Goal: Information Seeking & Learning: Find contact information

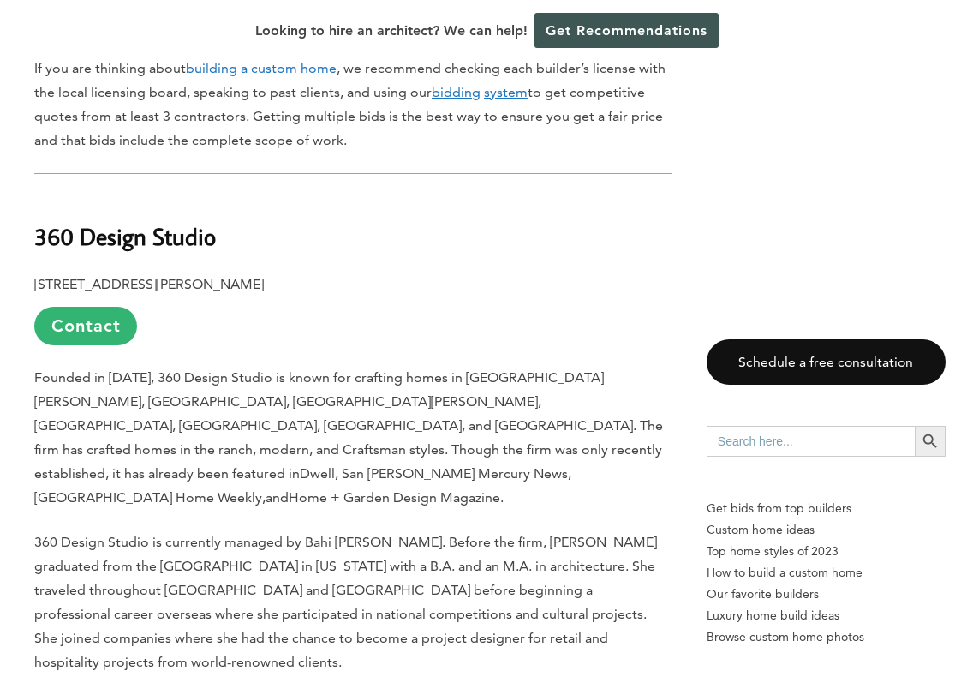
scroll to position [1379, 0]
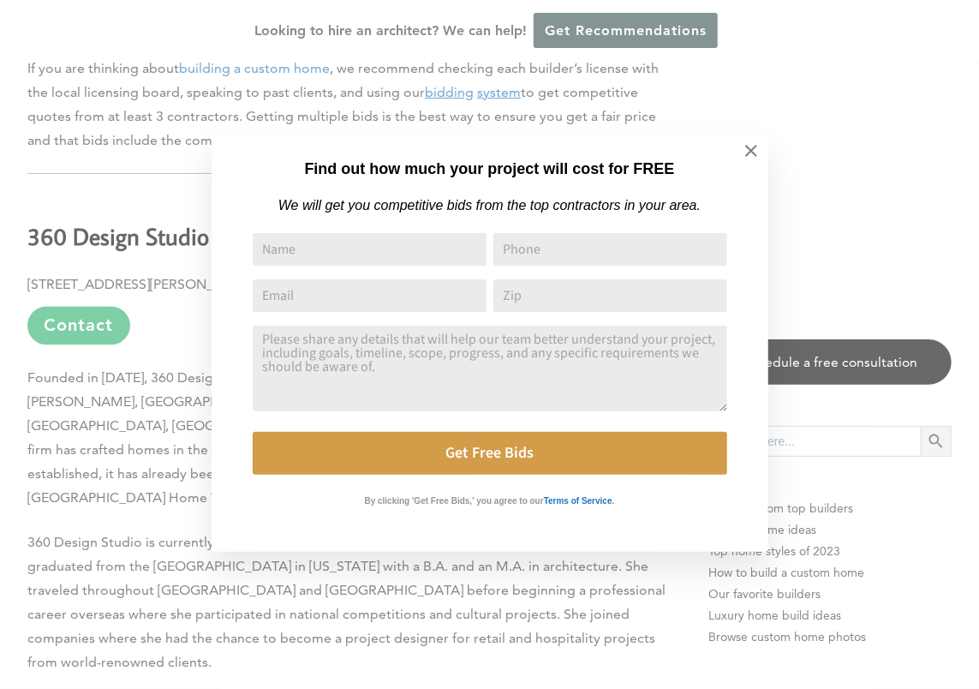
drag, startPoint x: 333, startPoint y: 353, endPoint x: 395, endPoint y: 356, distance: 61.8
click at [753, 156] on icon at bounding box center [751, 150] width 19 height 19
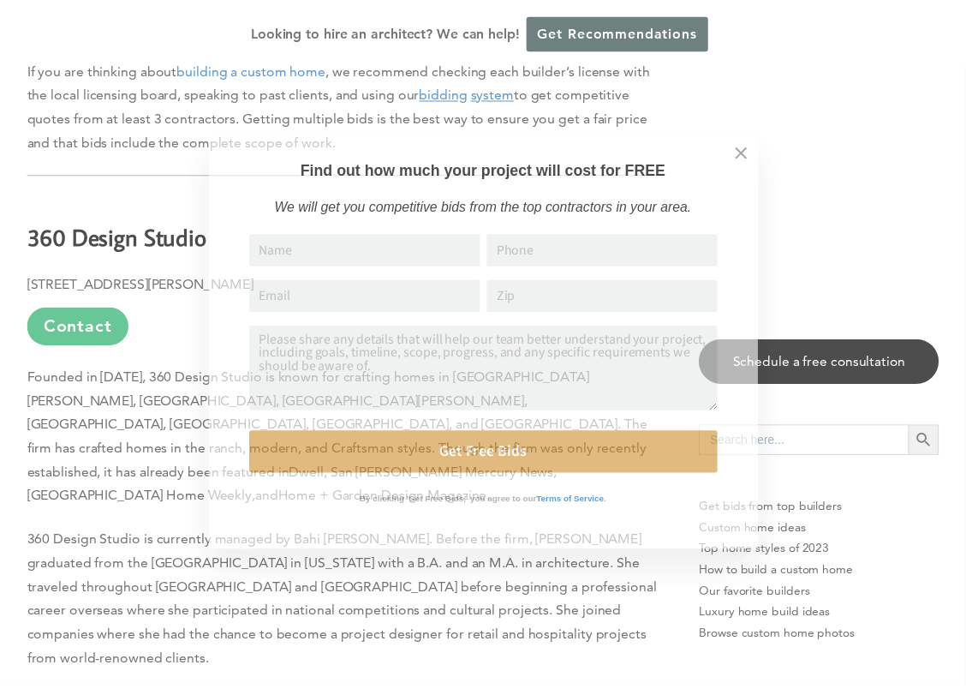
scroll to position [1371, 0]
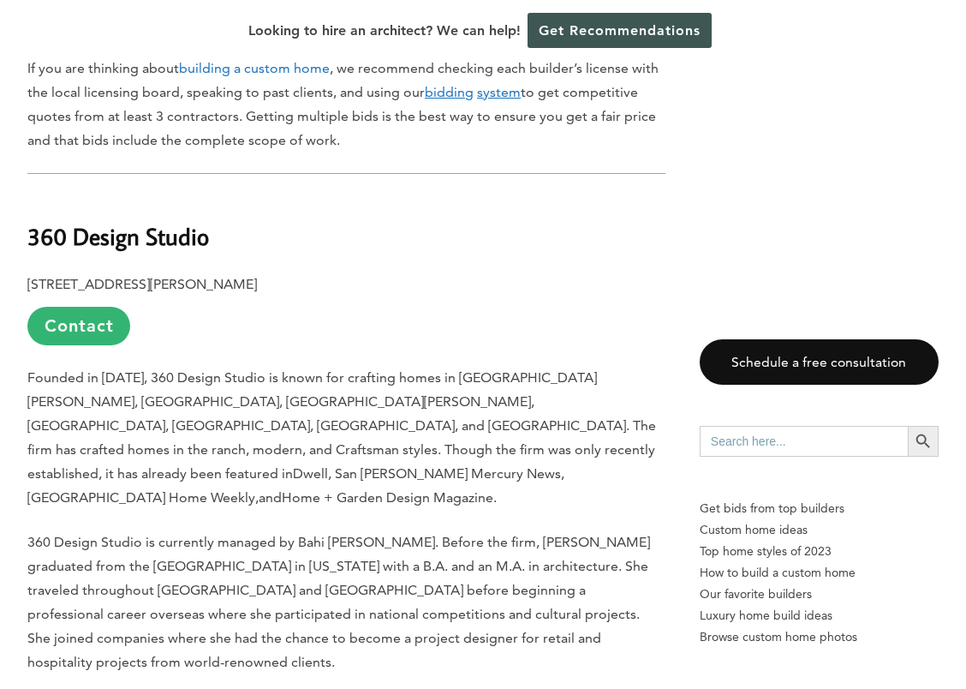
drag, startPoint x: 27, startPoint y: 354, endPoint x: 596, endPoint y: 437, distance: 574.8
click at [596, 437] on p "Founded in [DATE], 360 Design Studio is known for crafting homes in [GEOGRAPHIC…" at bounding box center [346, 438] width 638 height 144
click at [386, 403] on span "Founded in [DATE], 360 Design Studio is known for crafting homes in [GEOGRAPHIC…" at bounding box center [341, 425] width 629 height 112
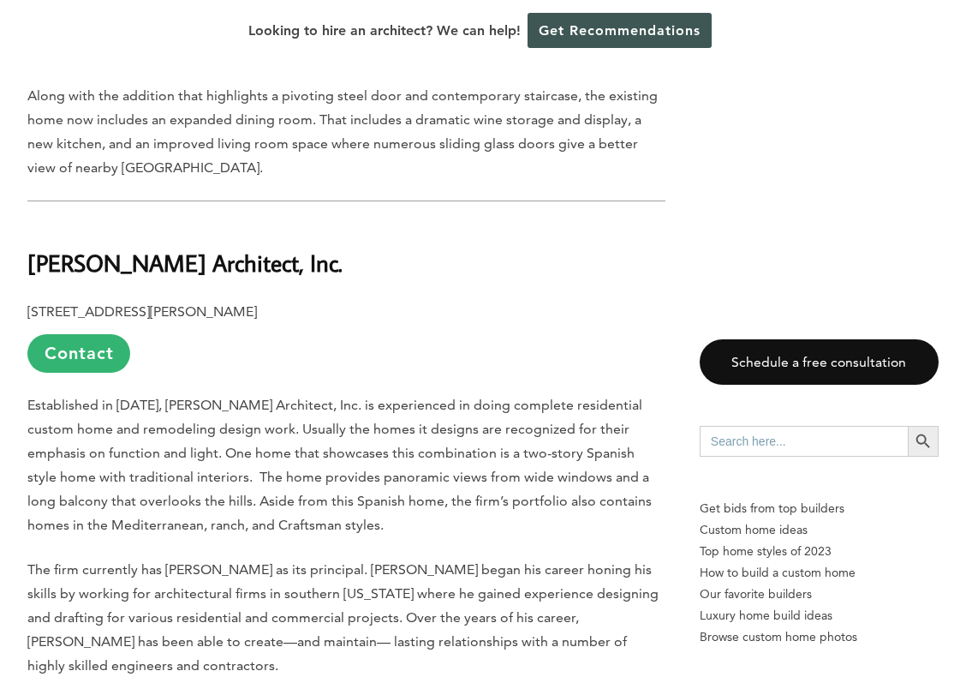
scroll to position [2313, 0]
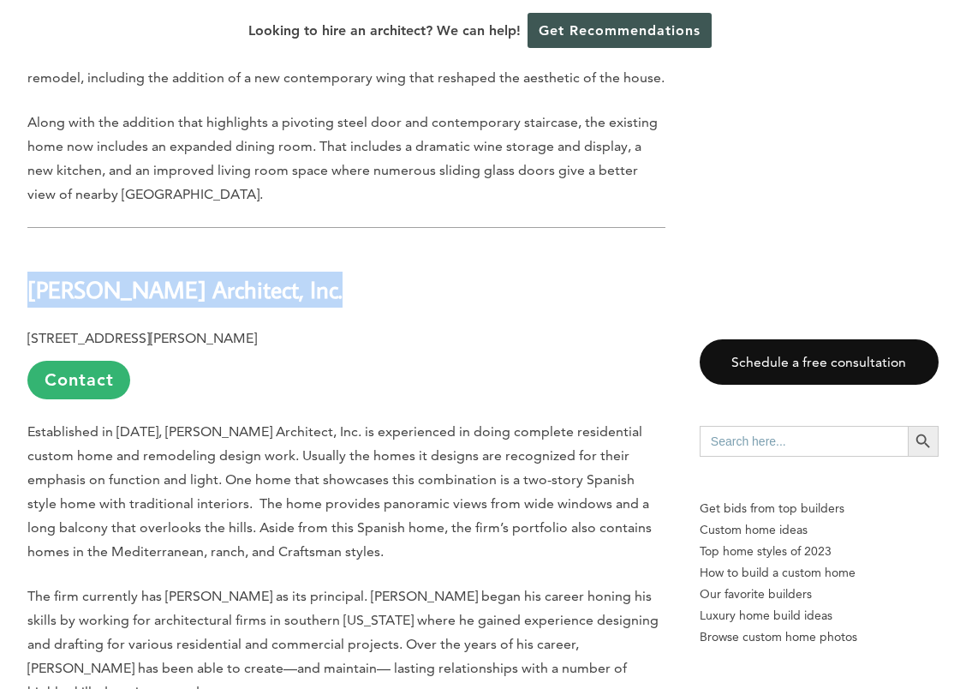
drag, startPoint x: 32, startPoint y: 192, endPoint x: 290, endPoint y: 194, distance: 257.8
click at [290, 248] on h2 "[PERSON_NAME] Architect, Inc." at bounding box center [346, 277] width 638 height 59
copy b "[PERSON_NAME] Architect, Inc."
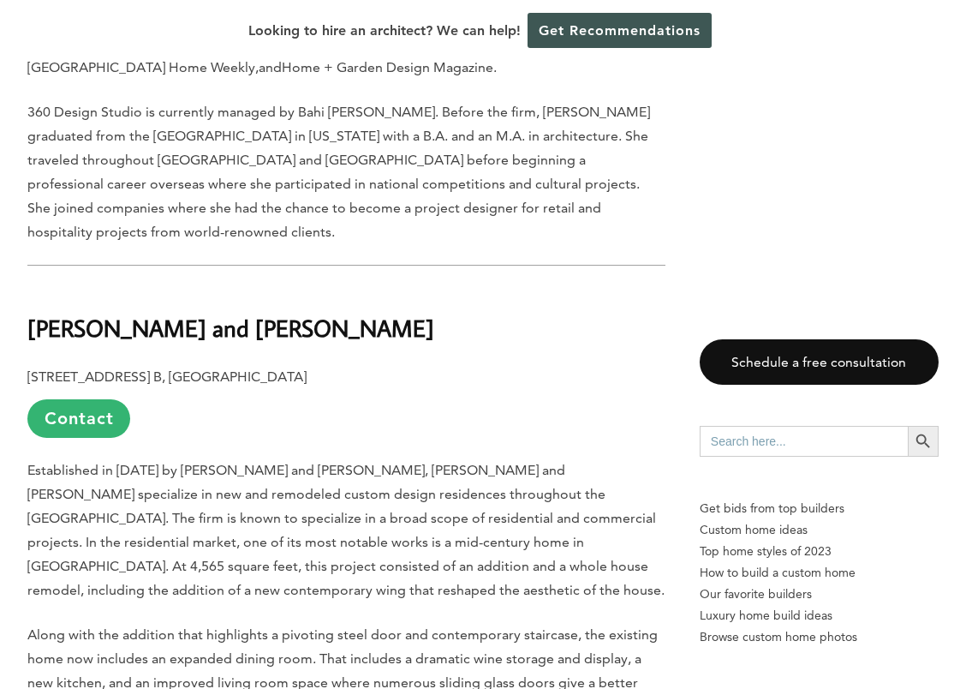
scroll to position [1799, 0]
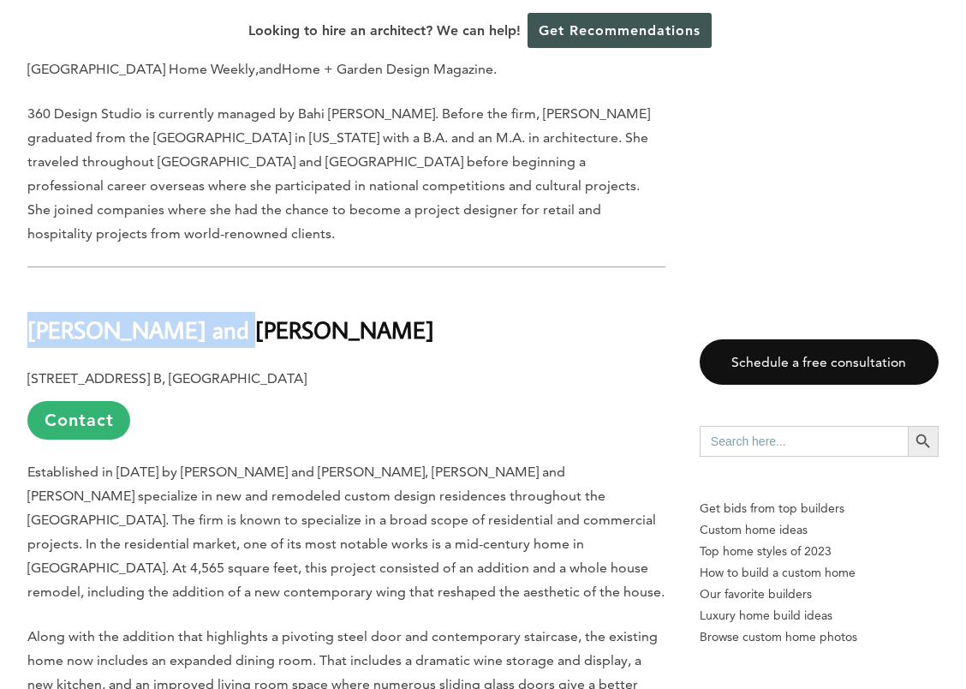
drag, startPoint x: 28, startPoint y: 231, endPoint x: 235, endPoint y: 231, distance: 206.4
click at [235, 288] on h2 "[PERSON_NAME] and [PERSON_NAME]" at bounding box center [346, 317] width 638 height 59
copy b "[PERSON_NAME] and [PERSON_NAME]"
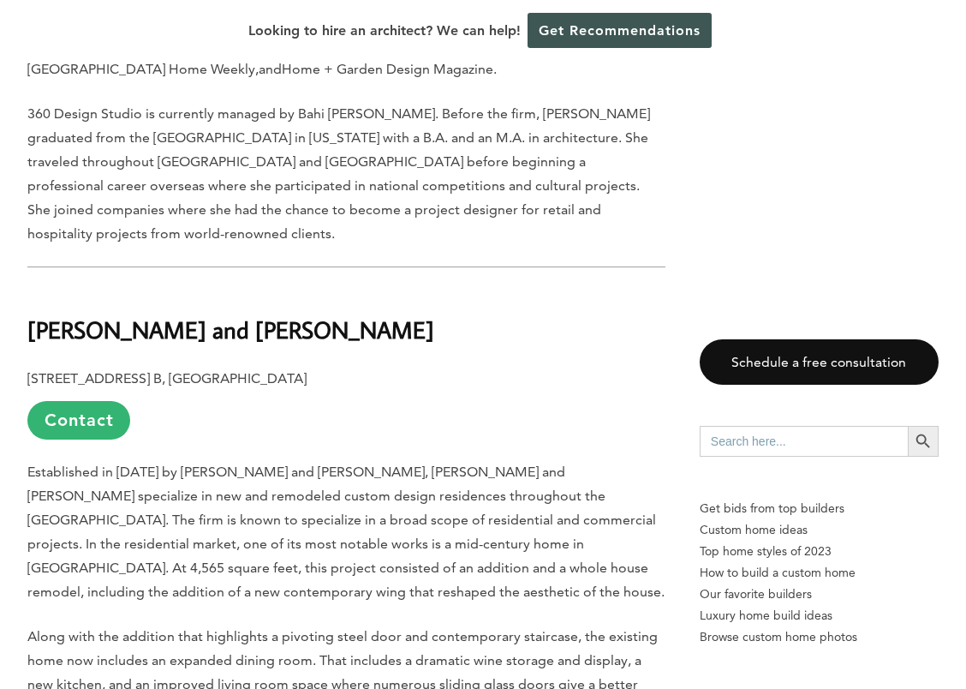
click at [337, 463] on span "Established in [DATE] by [PERSON_NAME] and [PERSON_NAME], [PERSON_NAME] and [PE…" at bounding box center [345, 531] width 637 height 136
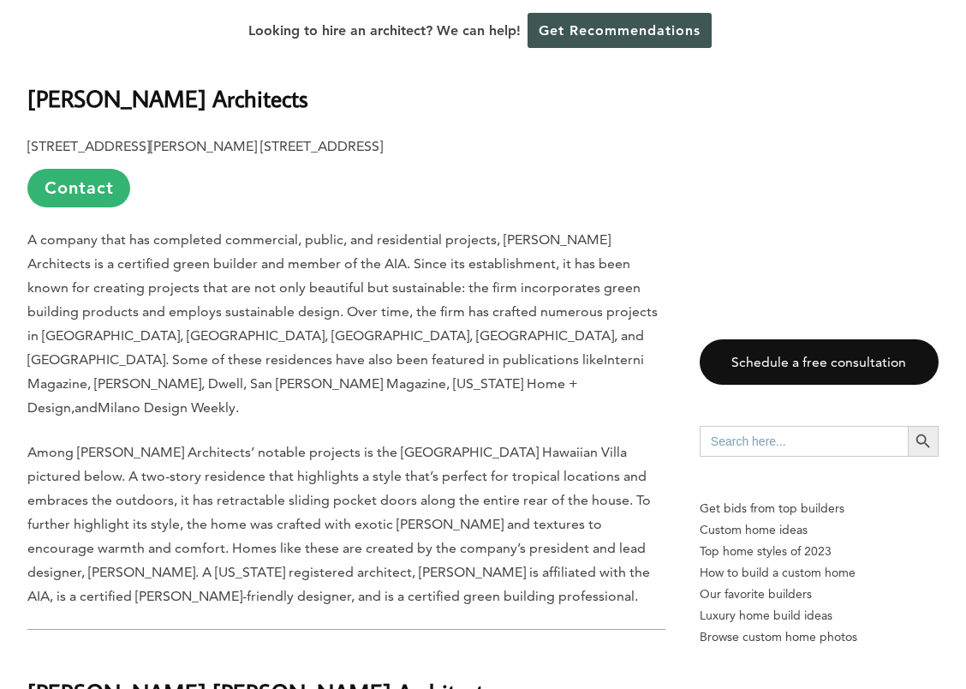
scroll to position [7366, 0]
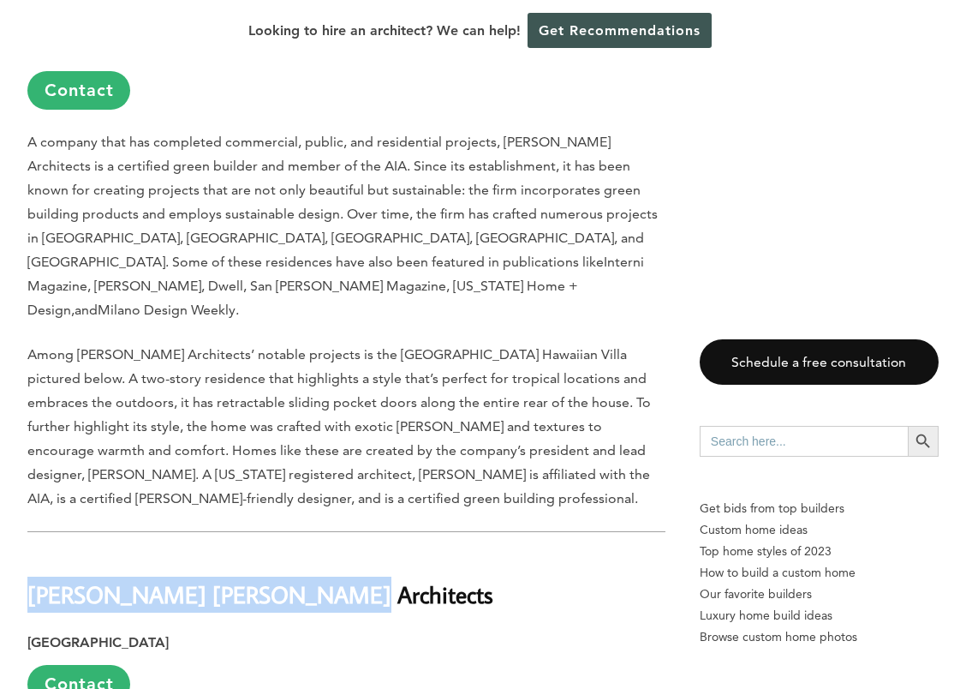
drag, startPoint x: 25, startPoint y: 237, endPoint x: 304, endPoint y: 230, distance: 279.3
copy strong "[PERSON_NAME] [PERSON_NAME] Architects"
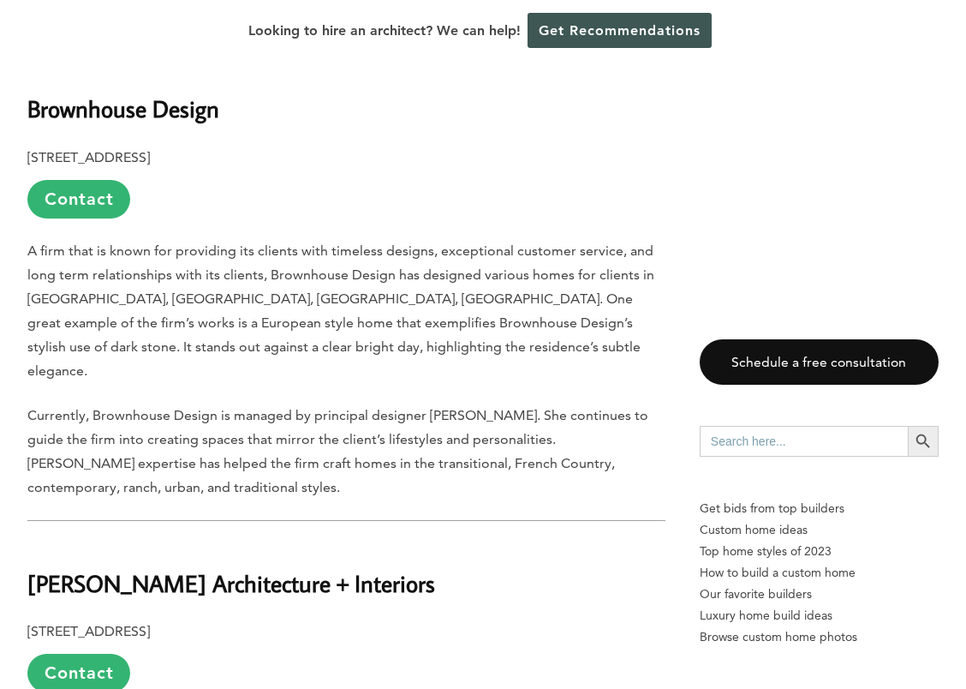
scroll to position [5225, 0]
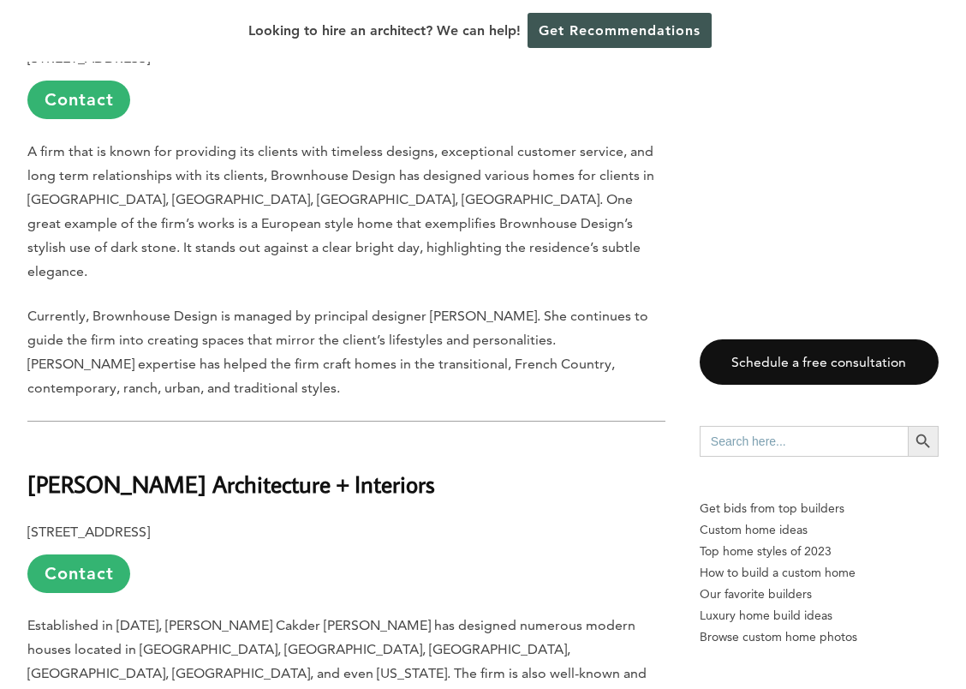
drag, startPoint x: 29, startPoint y: 219, endPoint x: 434, endPoint y: 211, distance: 405.2
click at [434, 442] on h2 "[PERSON_NAME] Architecture + Interiors" at bounding box center [346, 471] width 638 height 59
copy h2 "[PERSON_NAME] Architecture + Interiors"
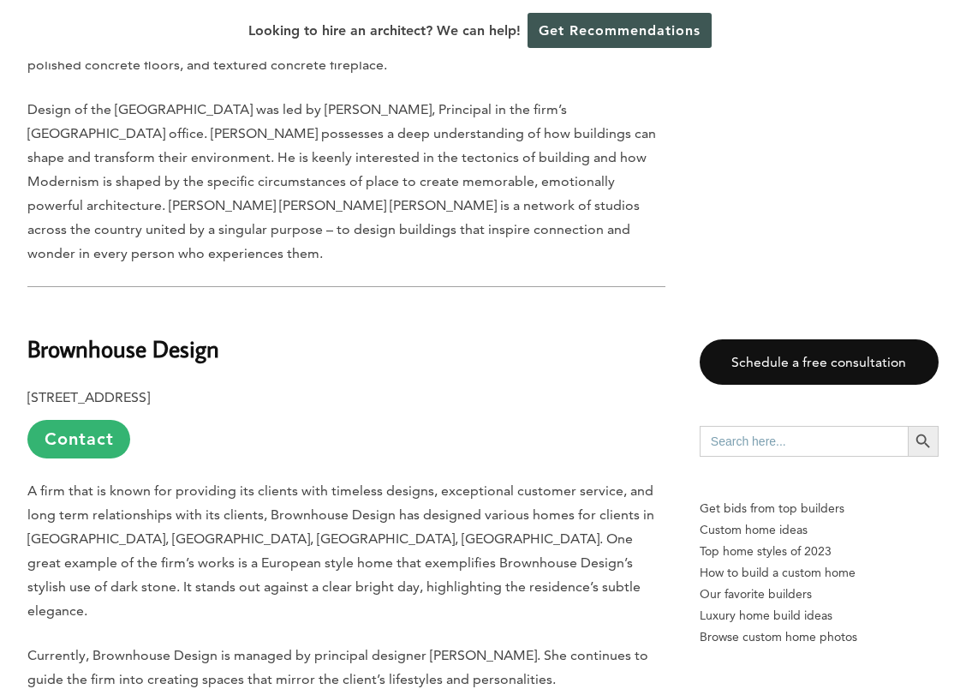
scroll to position [4797, 0]
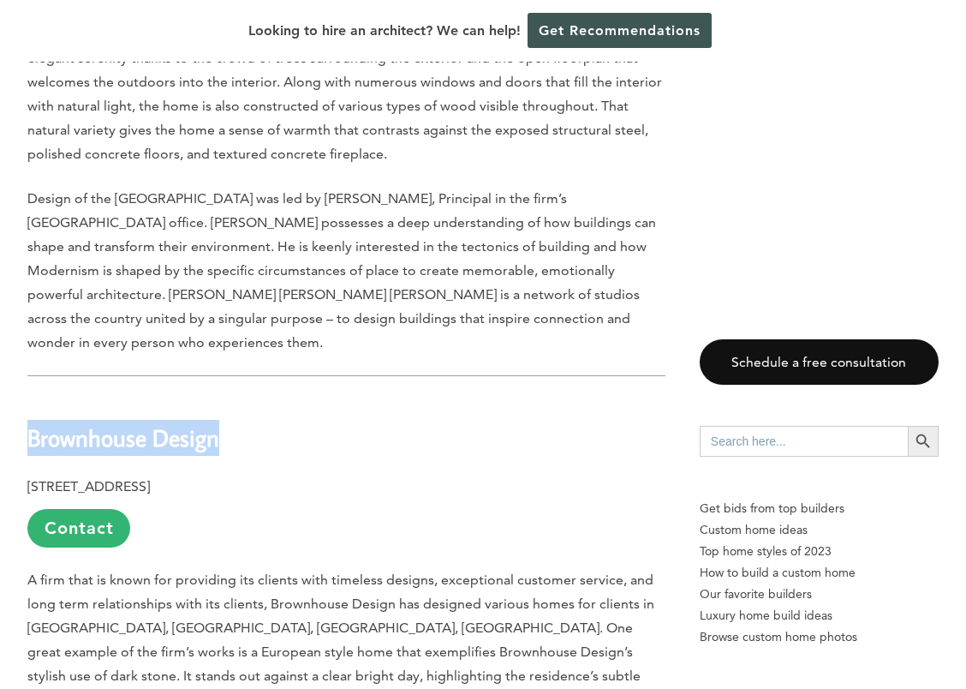
drag, startPoint x: 27, startPoint y: 196, endPoint x: 225, endPoint y: 201, distance: 198.8
click at [225, 397] on h2 "Brownhouse Design" at bounding box center [346, 426] width 638 height 59
copy b "Brownhouse Design"
